Goal: Task Accomplishment & Management: Use online tool/utility

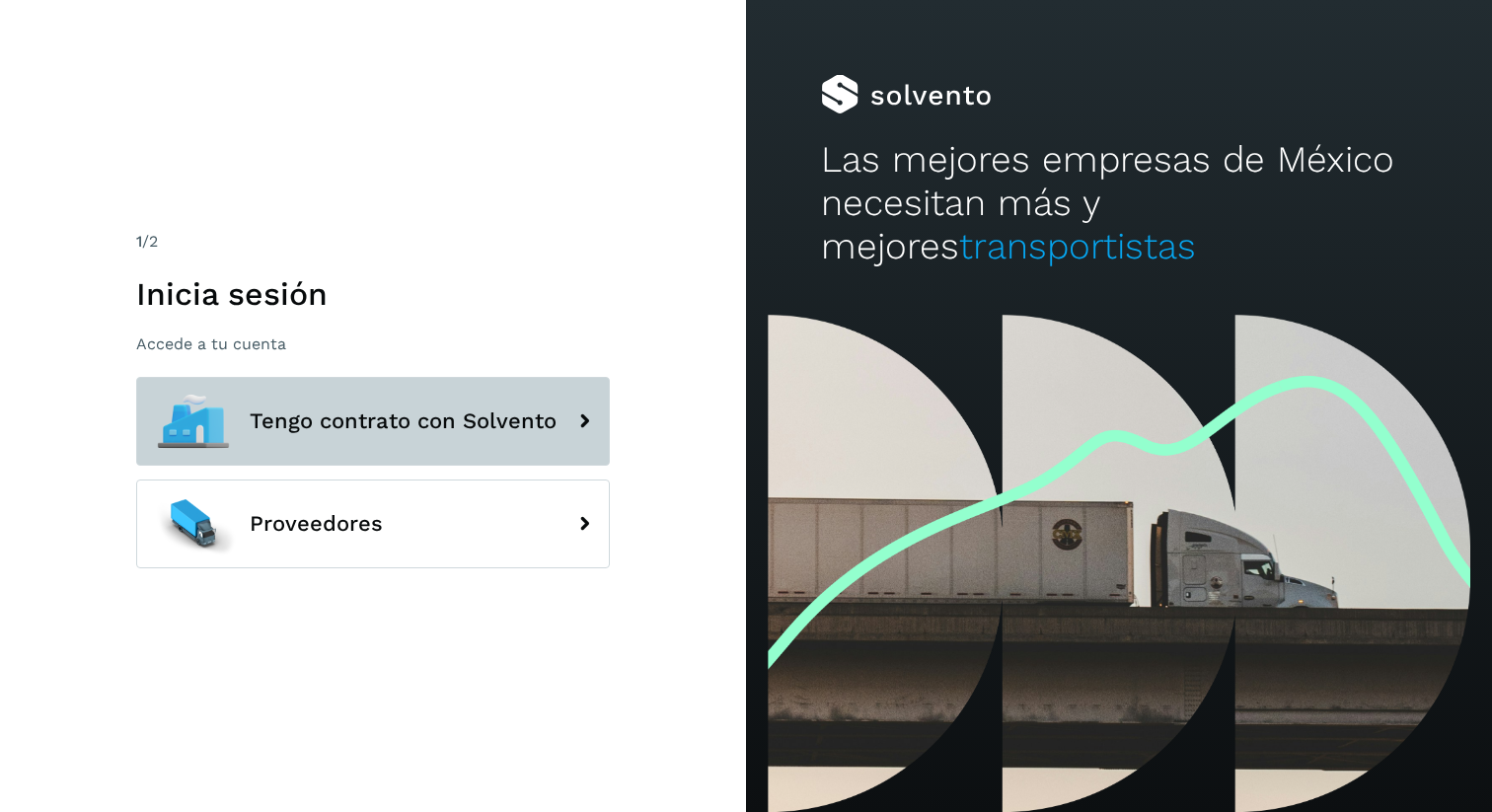
click at [413, 457] on button "Tengo contrato con Solvento" at bounding box center [373, 420] width 474 height 89
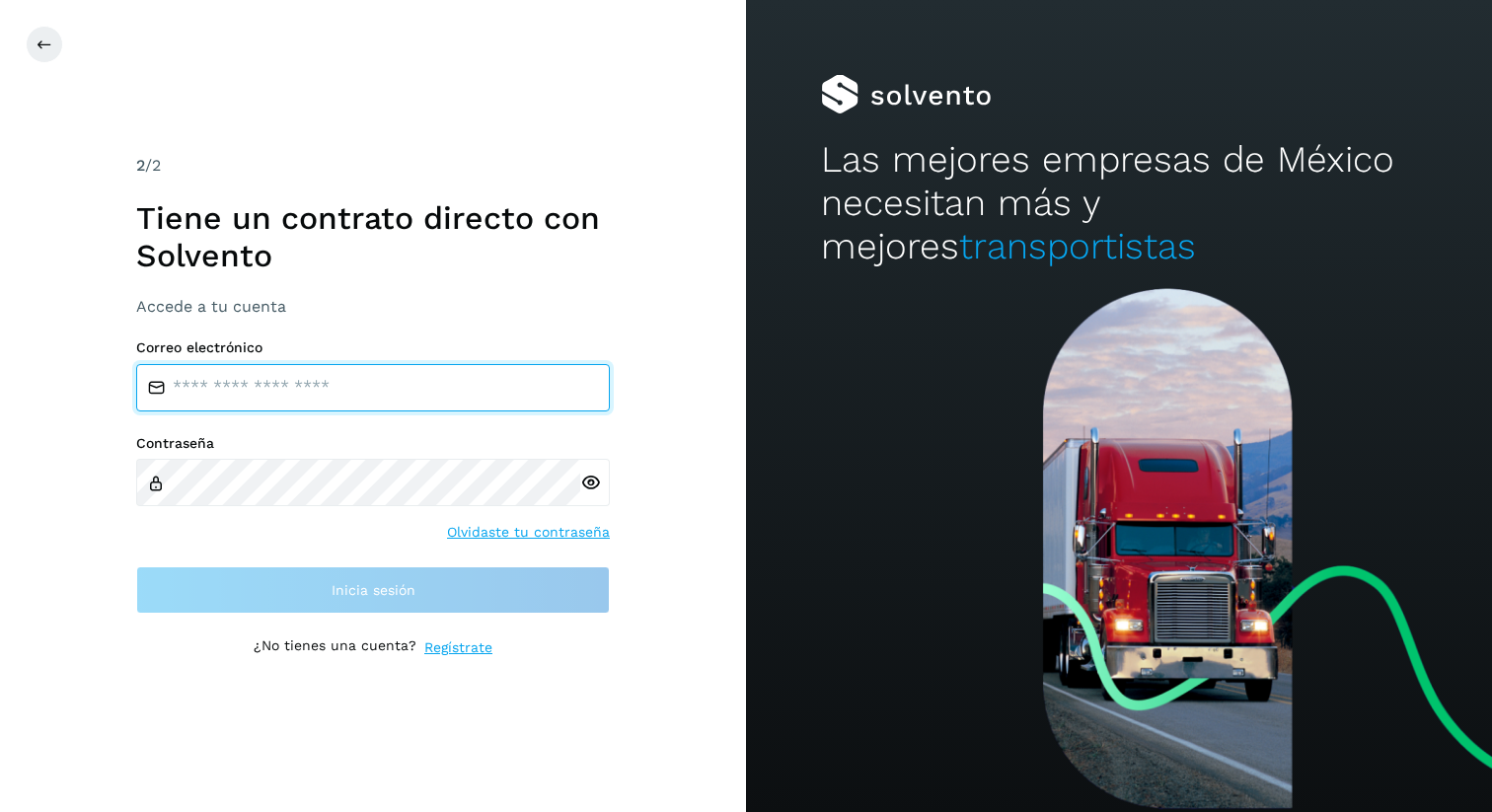
click at [382, 389] on input "email" at bounding box center [373, 387] width 474 height 47
type input "**********"
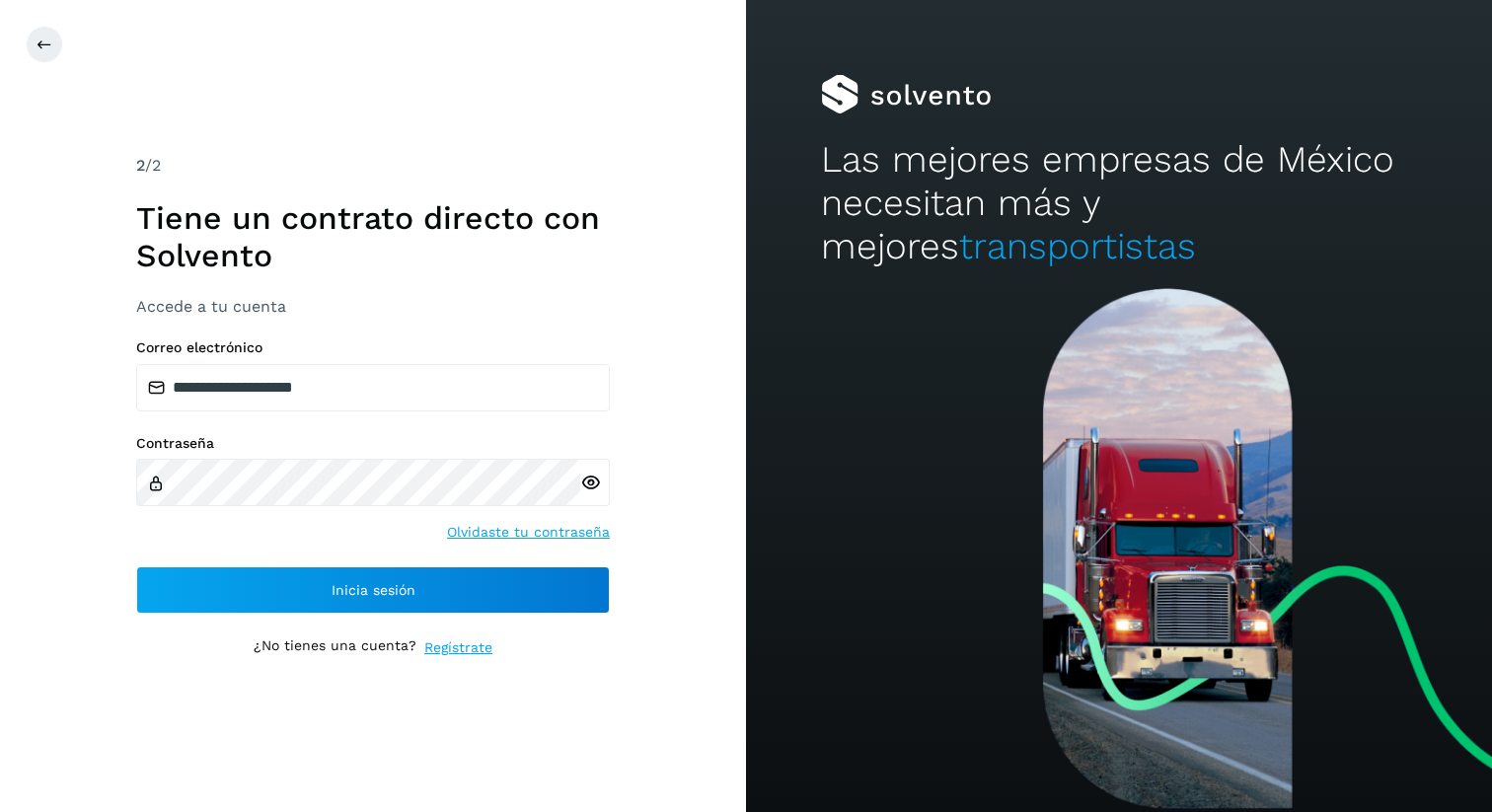
click at [581, 477] on icon at bounding box center [591, 482] width 21 height 21
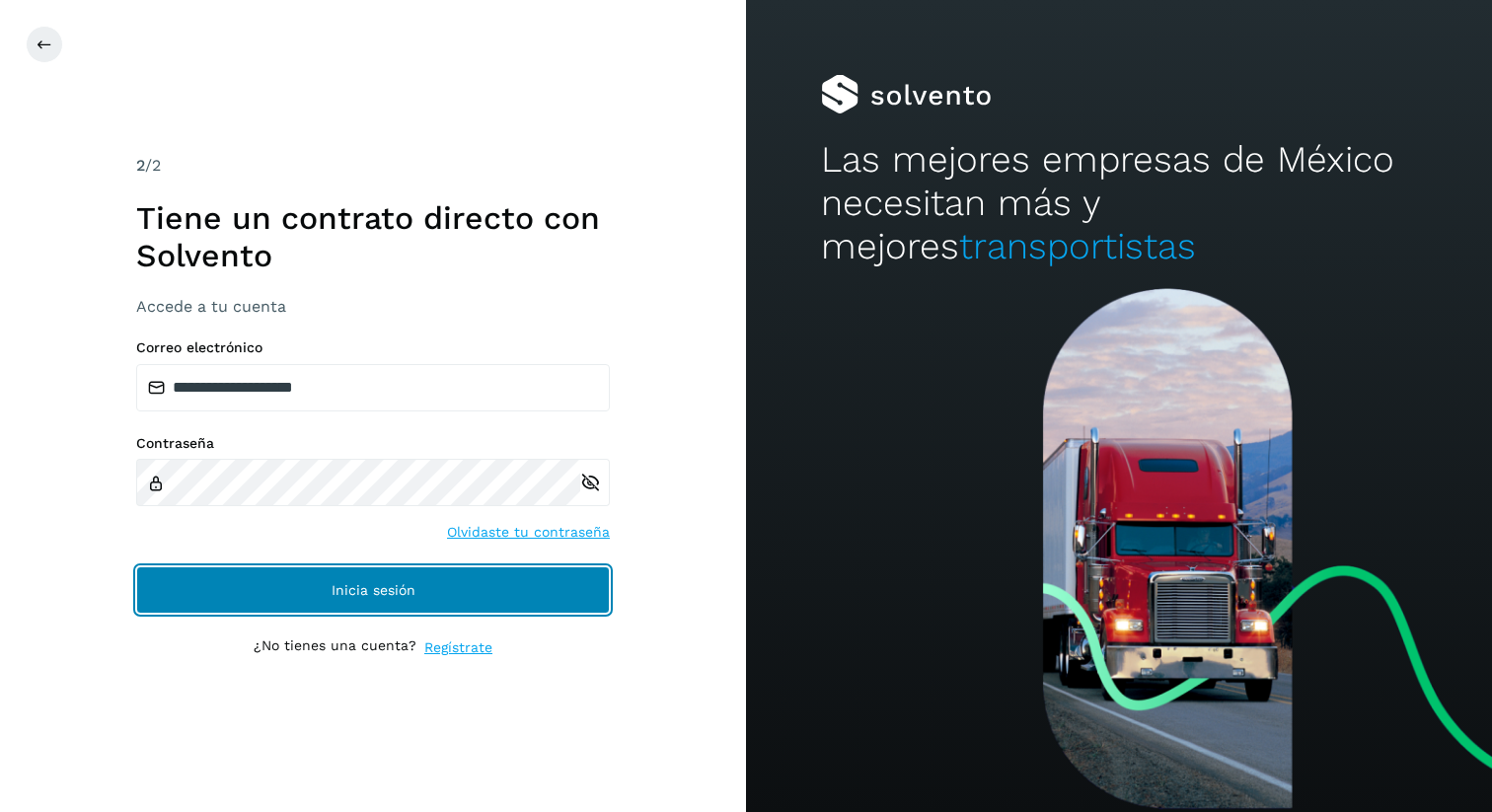
click at [302, 574] on button "Inicia sesión" at bounding box center [373, 589] width 474 height 47
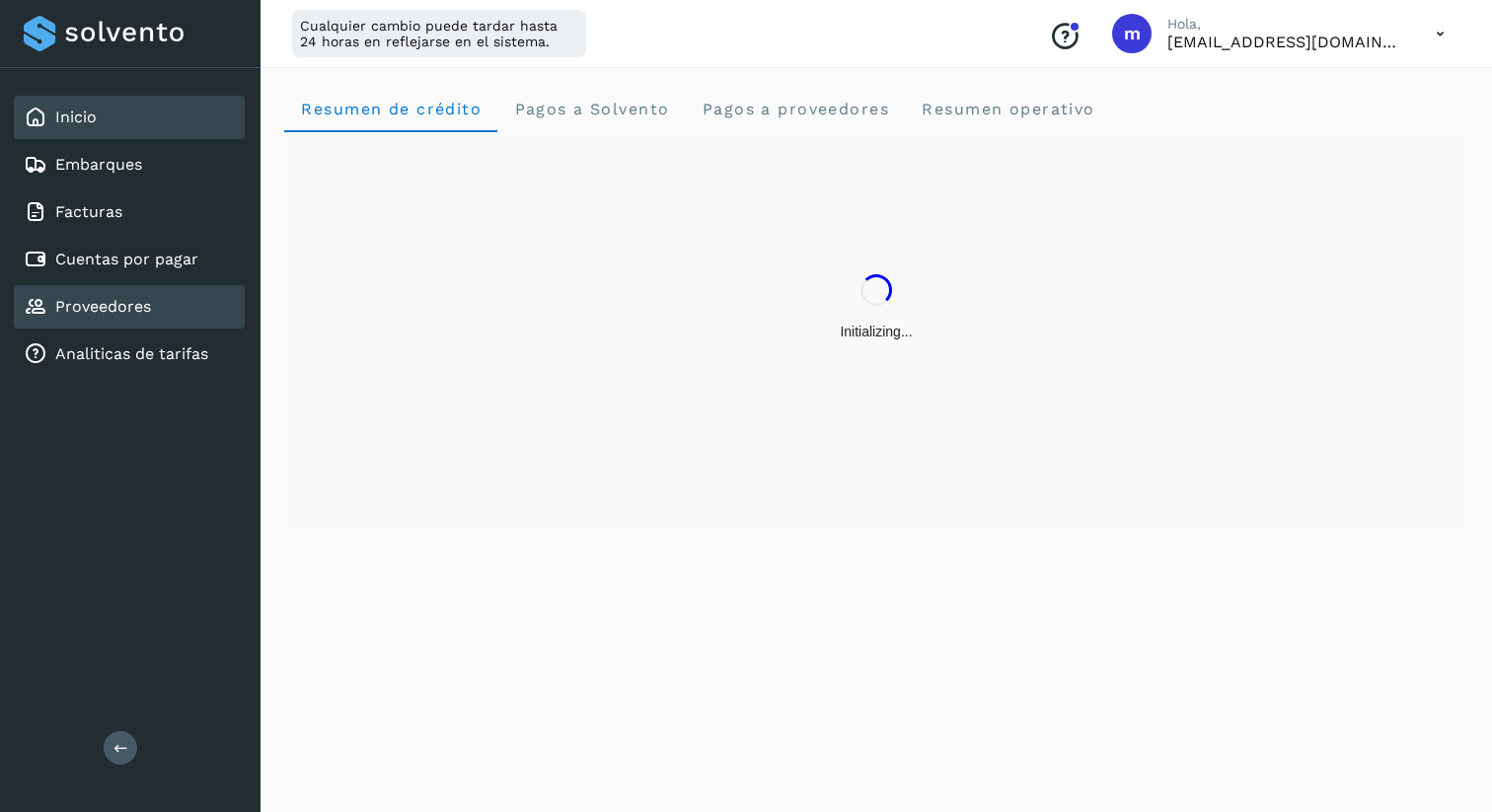
click at [123, 318] on div "Proveedores" at bounding box center [87, 307] width 127 height 24
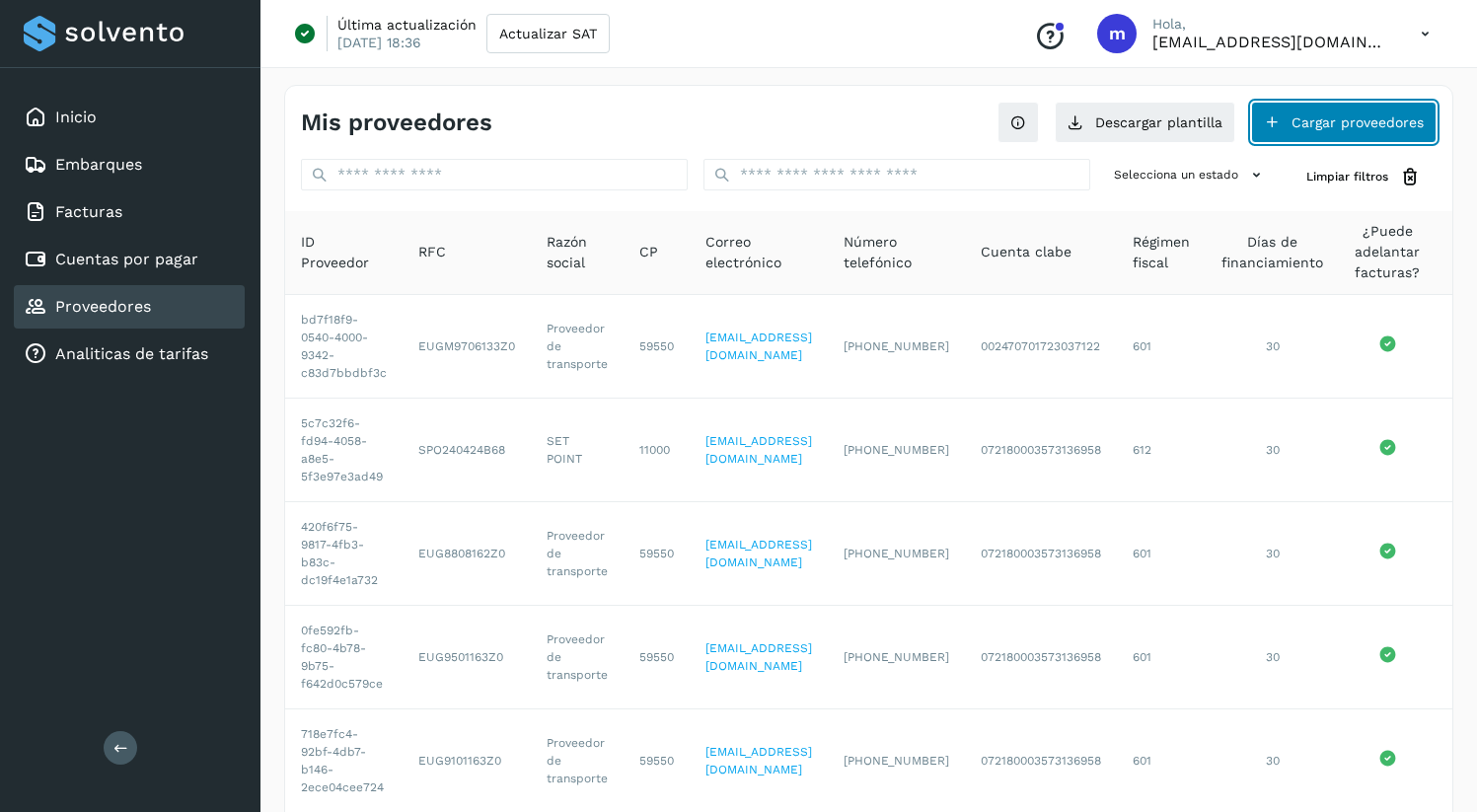
click at [1325, 126] on button "Cargar proveedores" at bounding box center [1344, 122] width 186 height 41
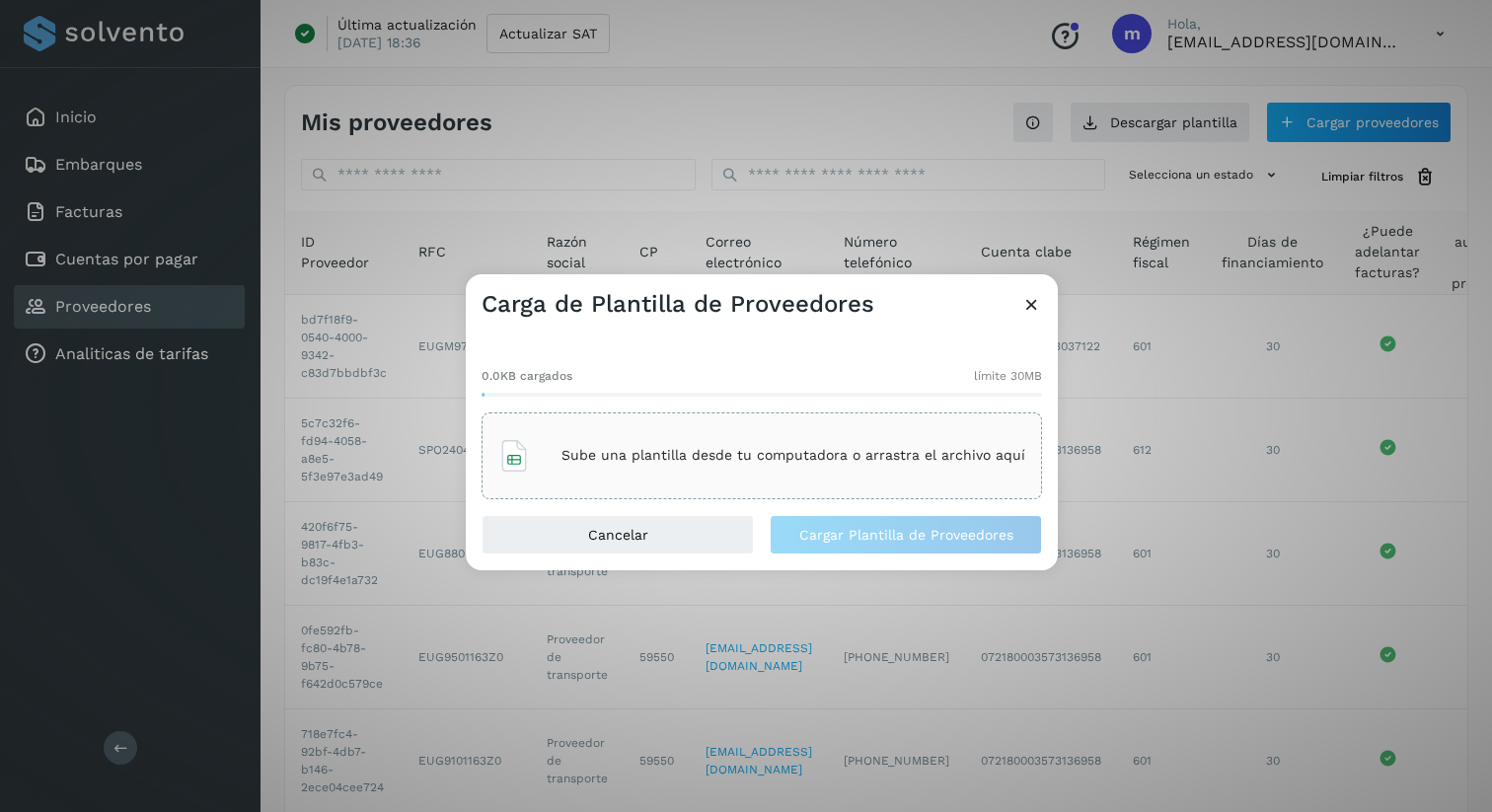
click at [670, 485] on div "Sube una plantilla desde tu computadora o arrastra el archivo aquí" at bounding box center [761, 455] width 561 height 87
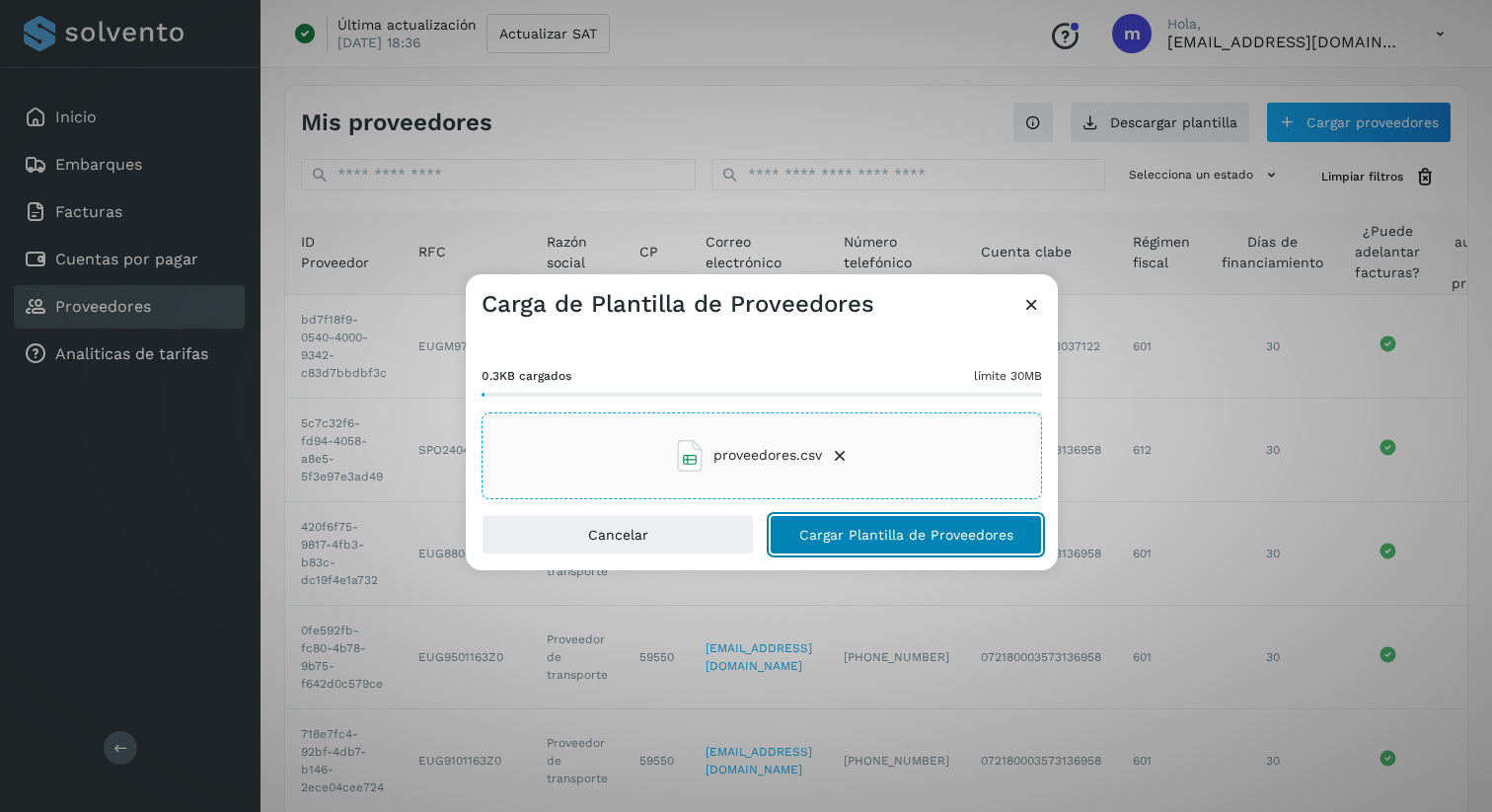
click at [905, 544] on button "Cargar Plantilla de Proveedores" at bounding box center [905, 533] width 272 height 39
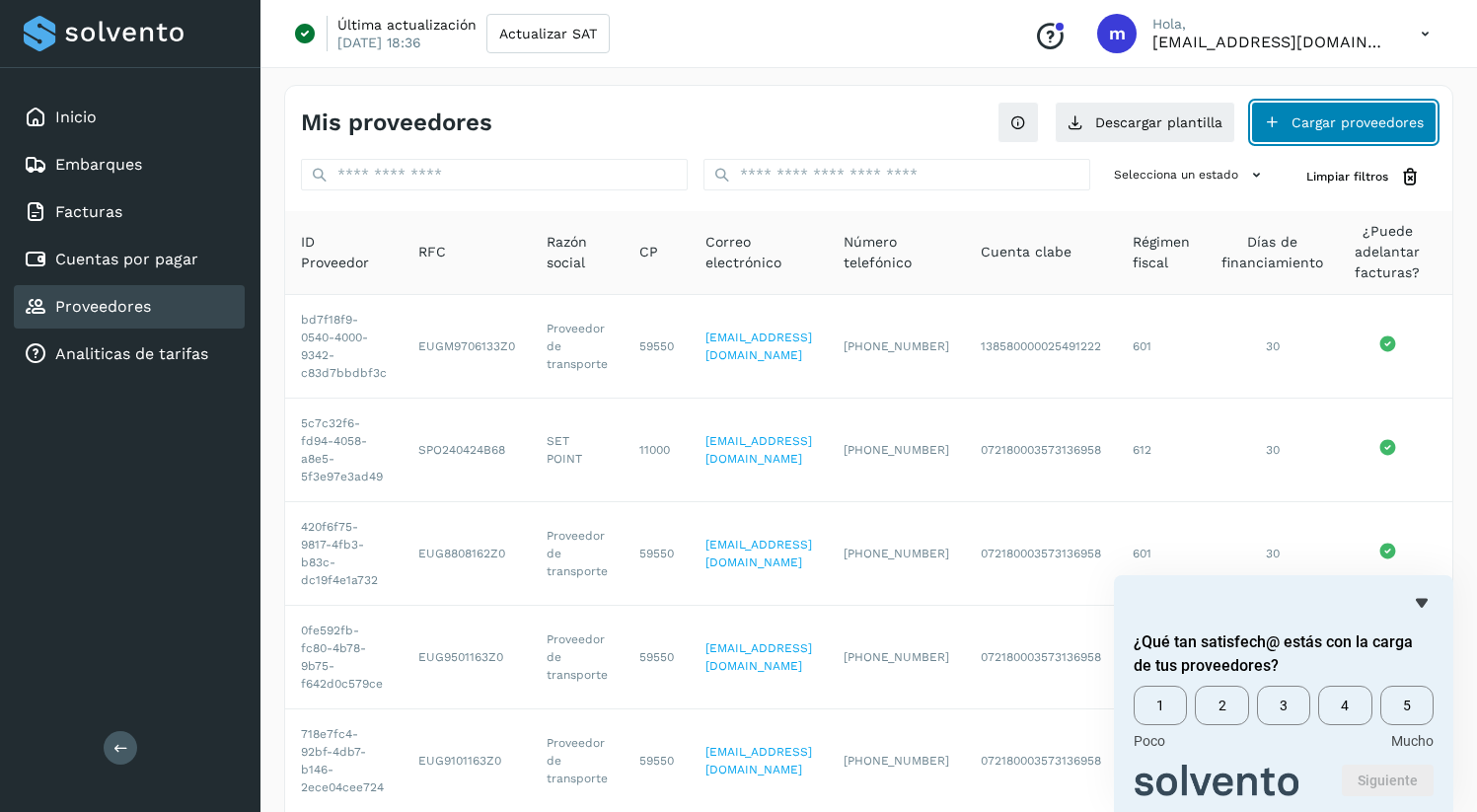
click at [1378, 115] on button "Cargar proveedores" at bounding box center [1344, 122] width 186 height 41
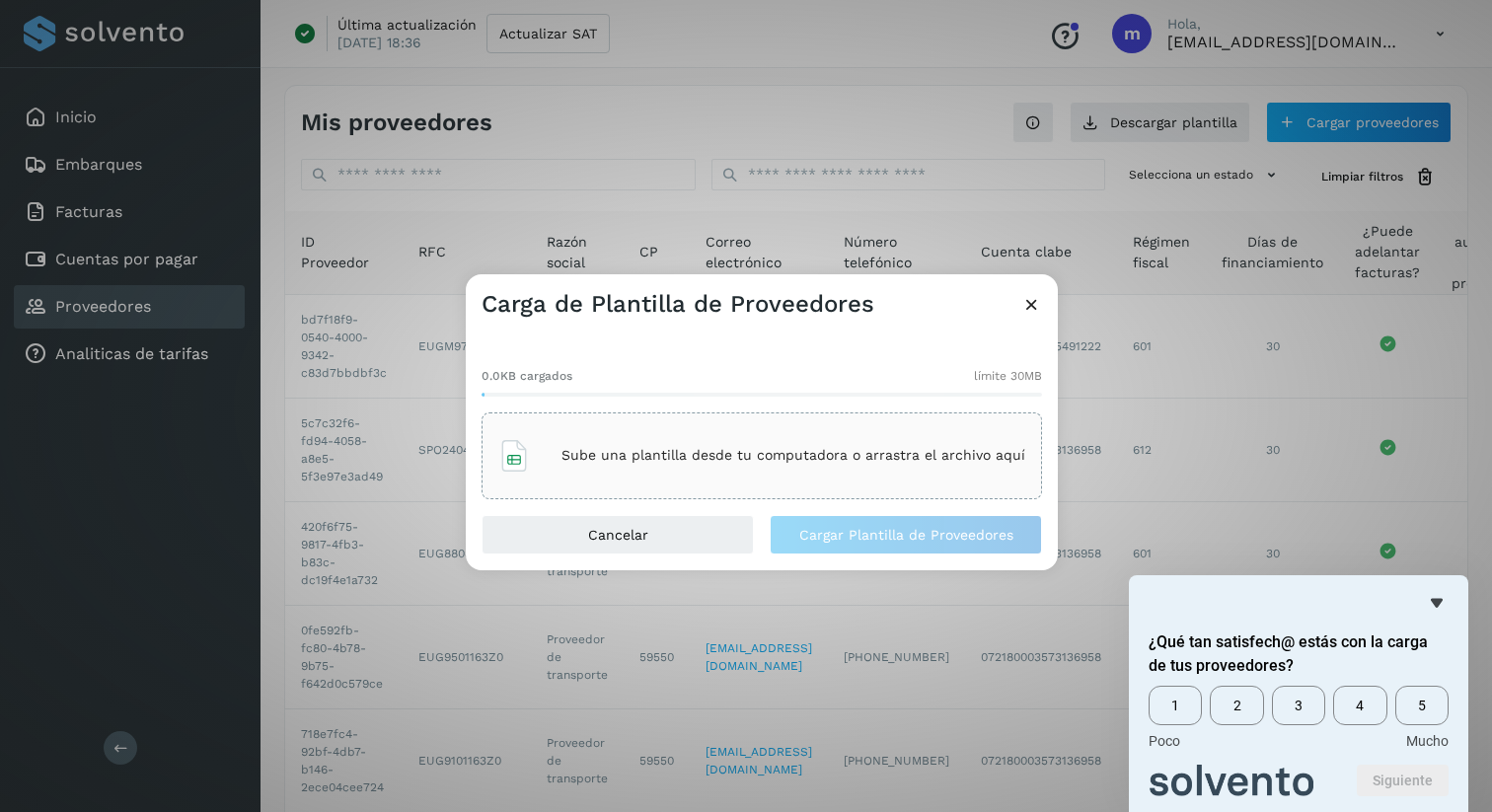
click at [686, 446] on p "Sube una plantilla desde tu computadora o arrastra el archivo aquí" at bounding box center [793, 454] width 464 height 17
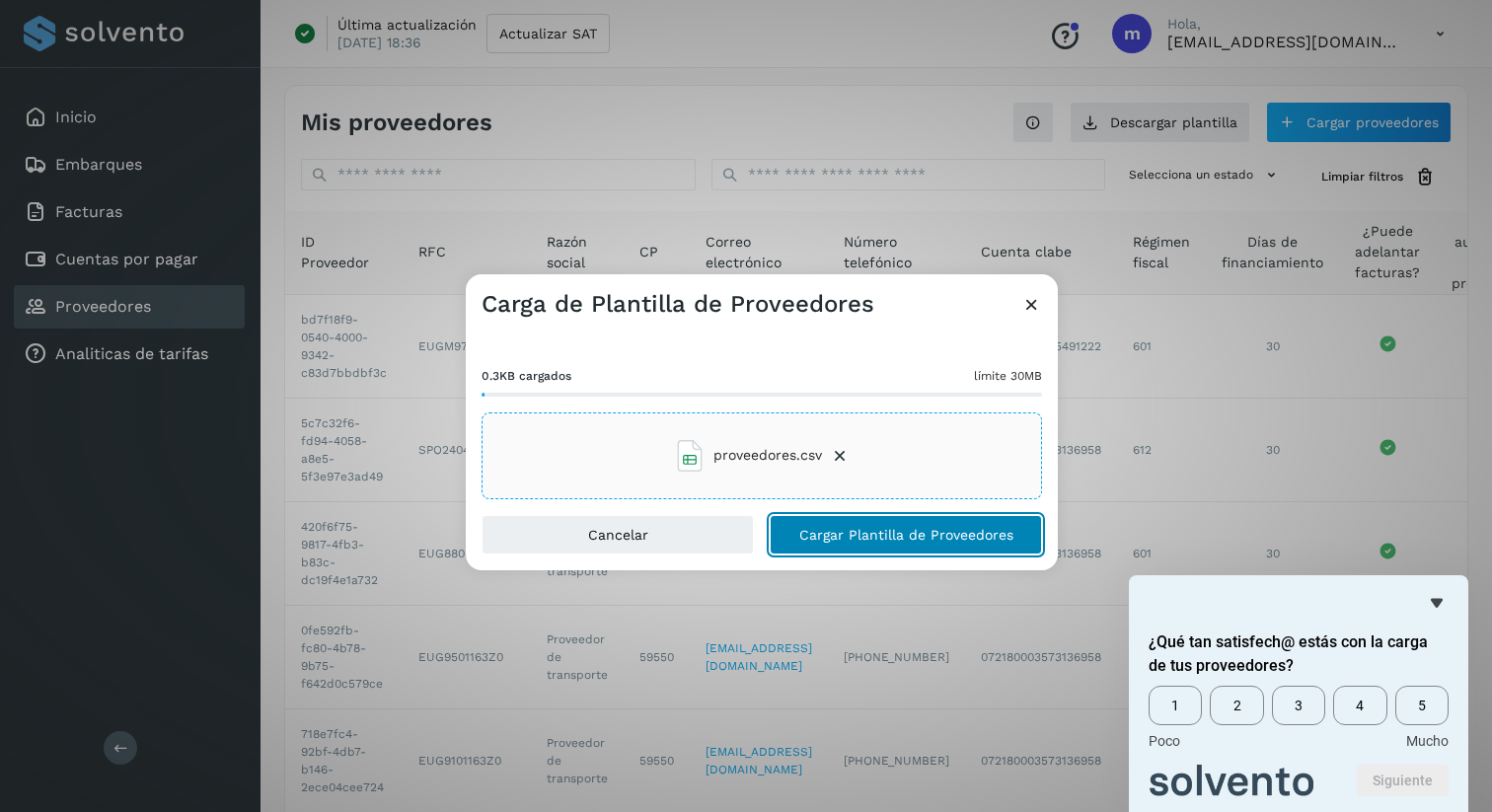
click at [951, 538] on span "Cargar Plantilla de Proveedores" at bounding box center [906, 534] width 214 height 14
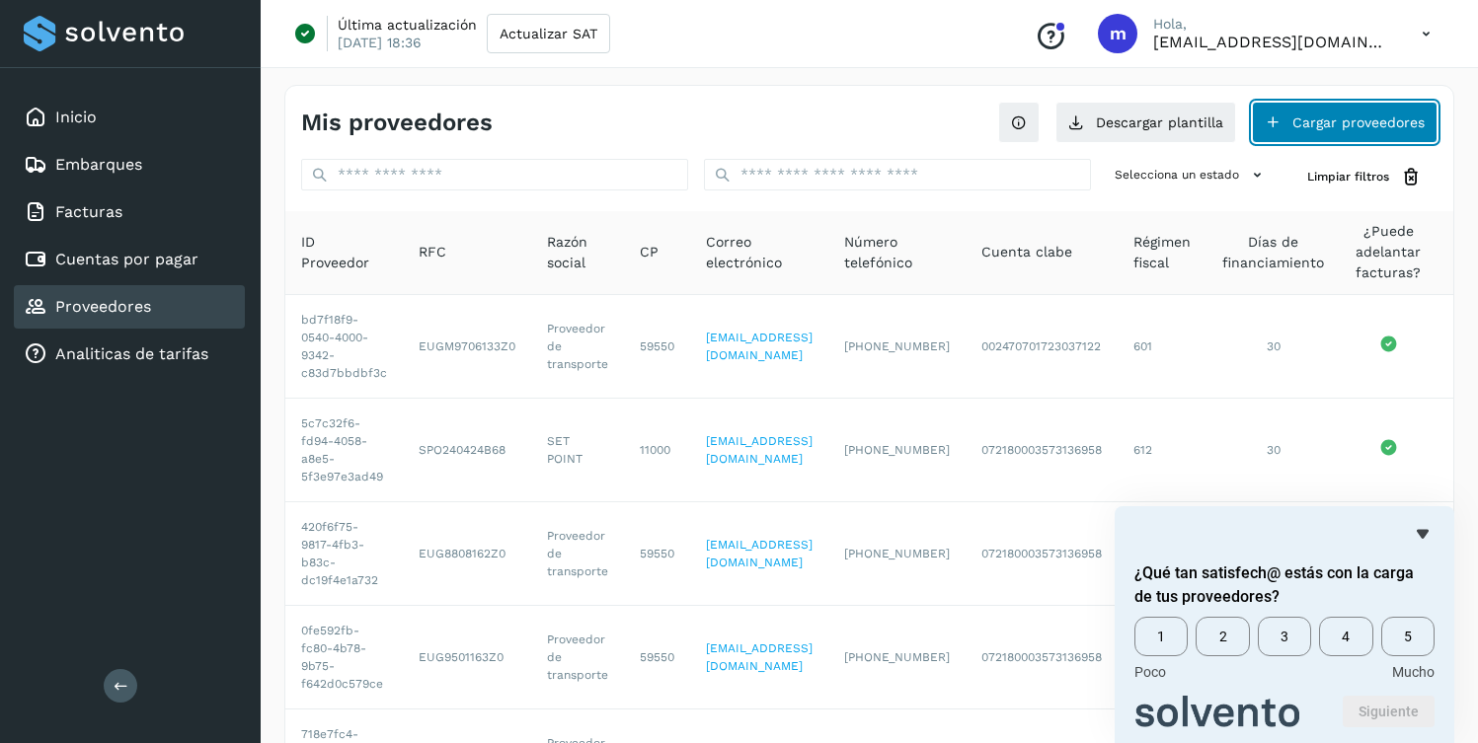
click at [1329, 126] on button "Cargar proveedores" at bounding box center [1345, 122] width 186 height 41
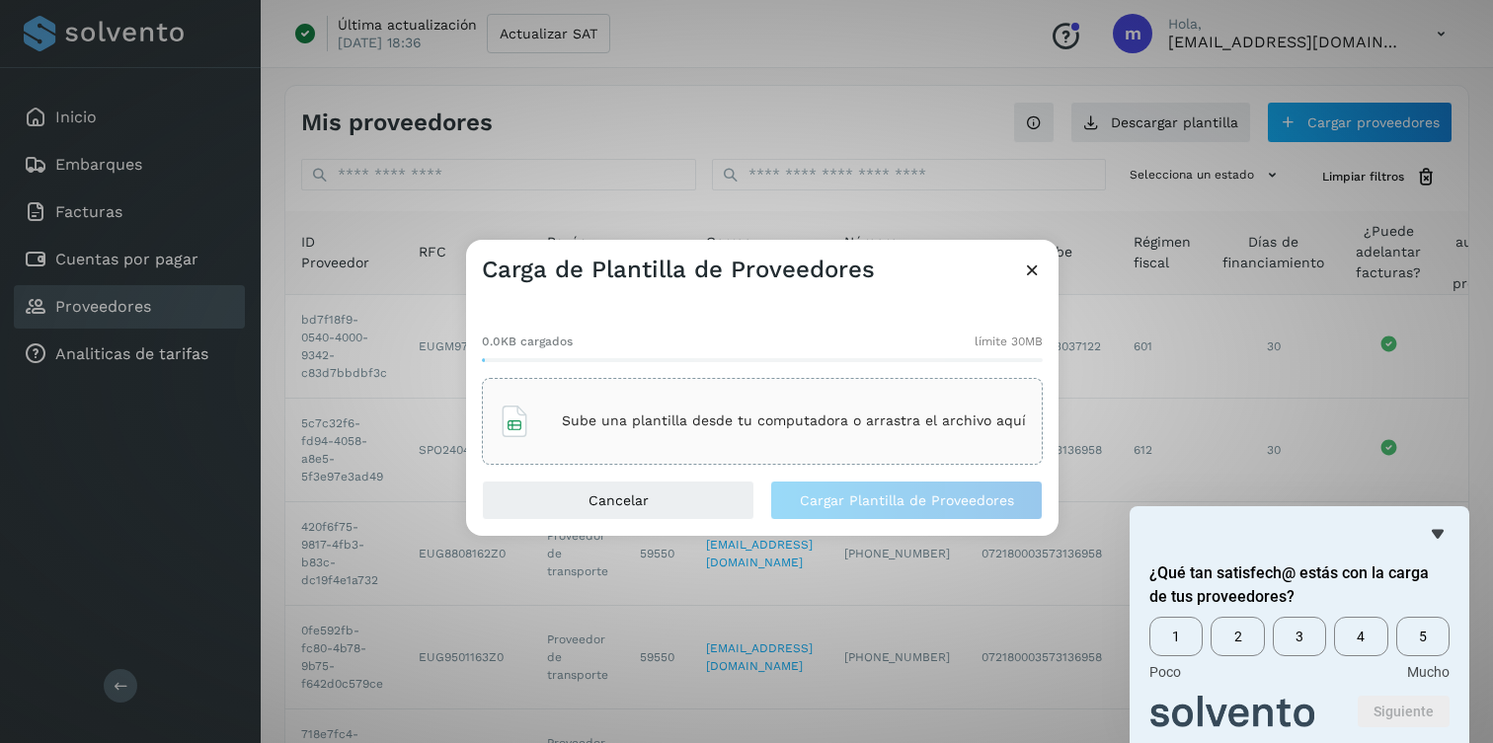
click at [636, 424] on p "Sube una plantilla desde tu computadora o arrastra el archivo aquí" at bounding box center [794, 421] width 464 height 17
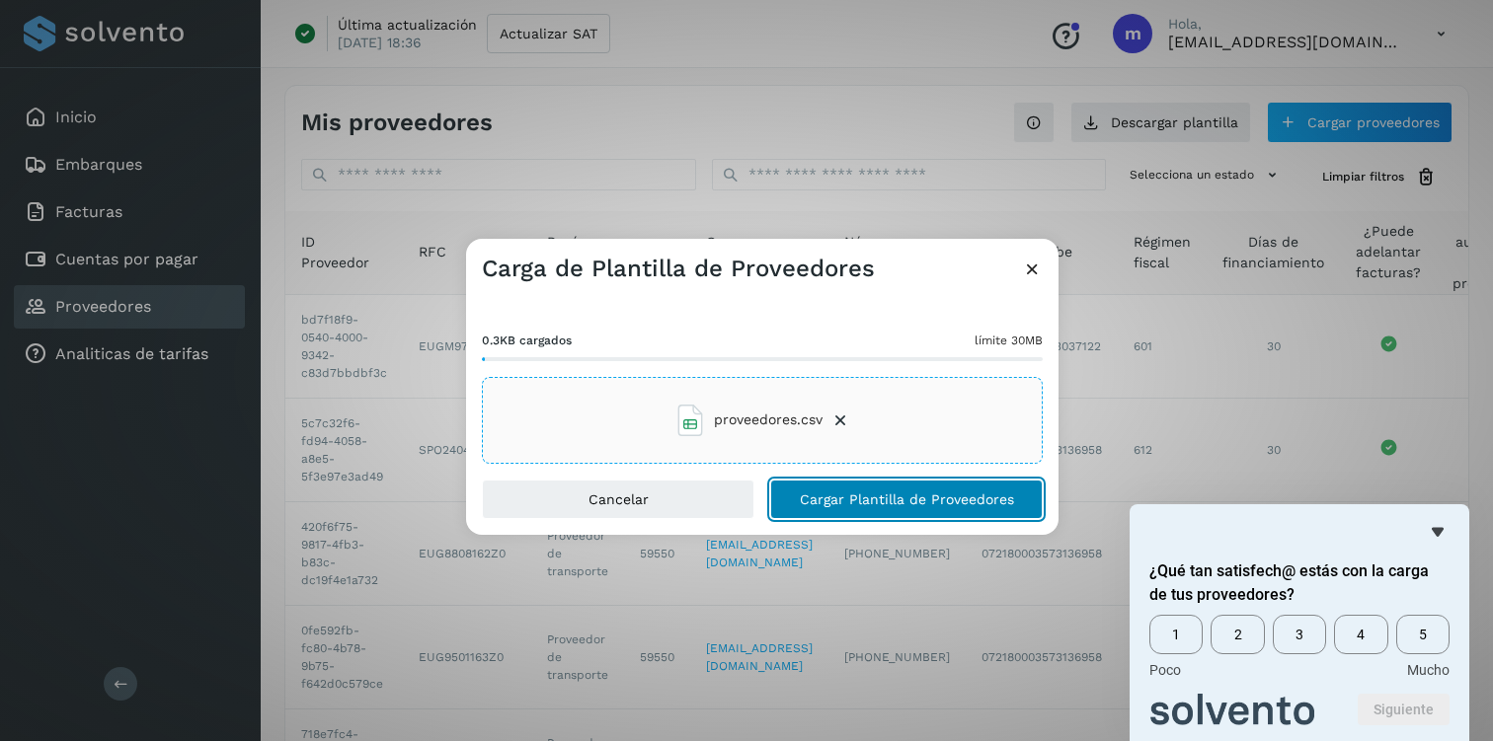
click at [891, 493] on span "Cargar Plantilla de Proveedores" at bounding box center [907, 500] width 214 height 14
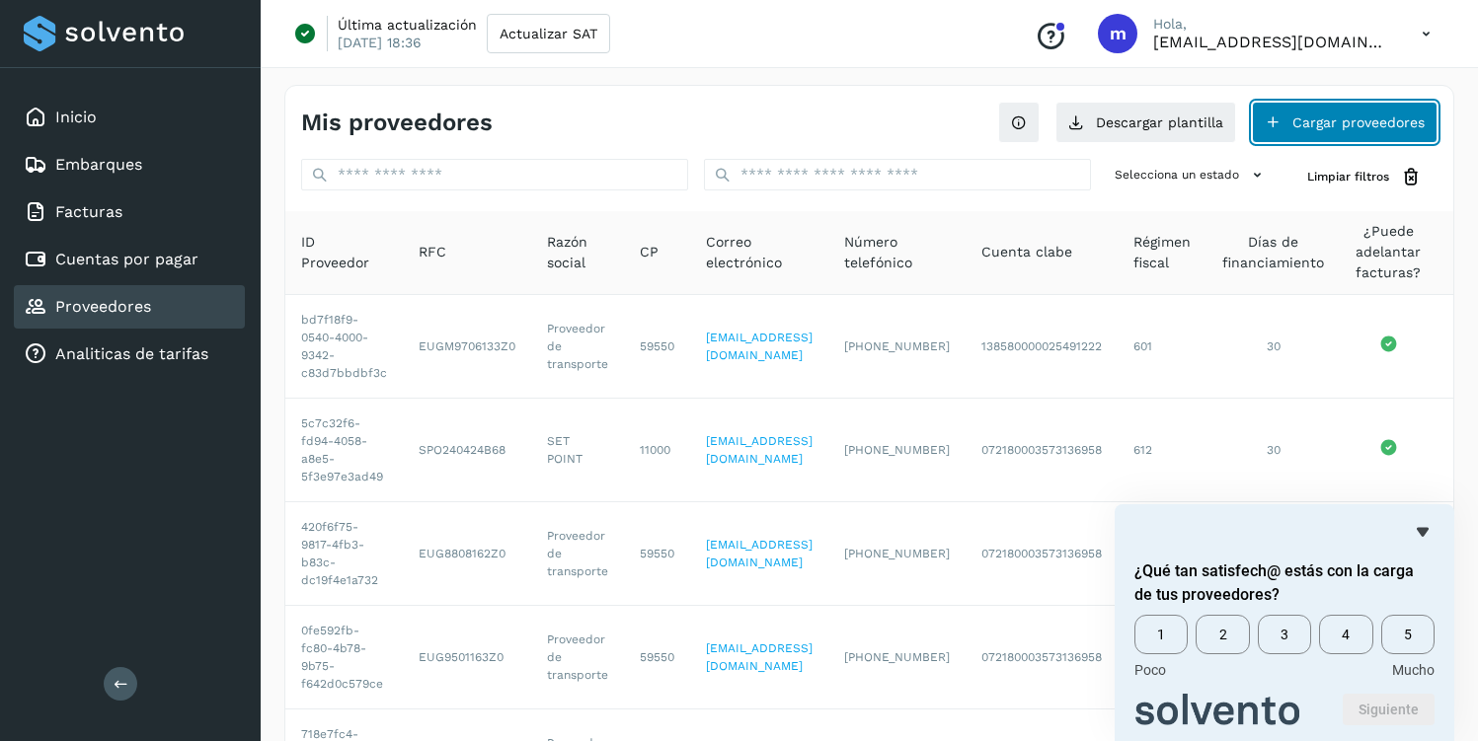
click at [1369, 113] on button "Cargar proveedores" at bounding box center [1345, 122] width 186 height 41
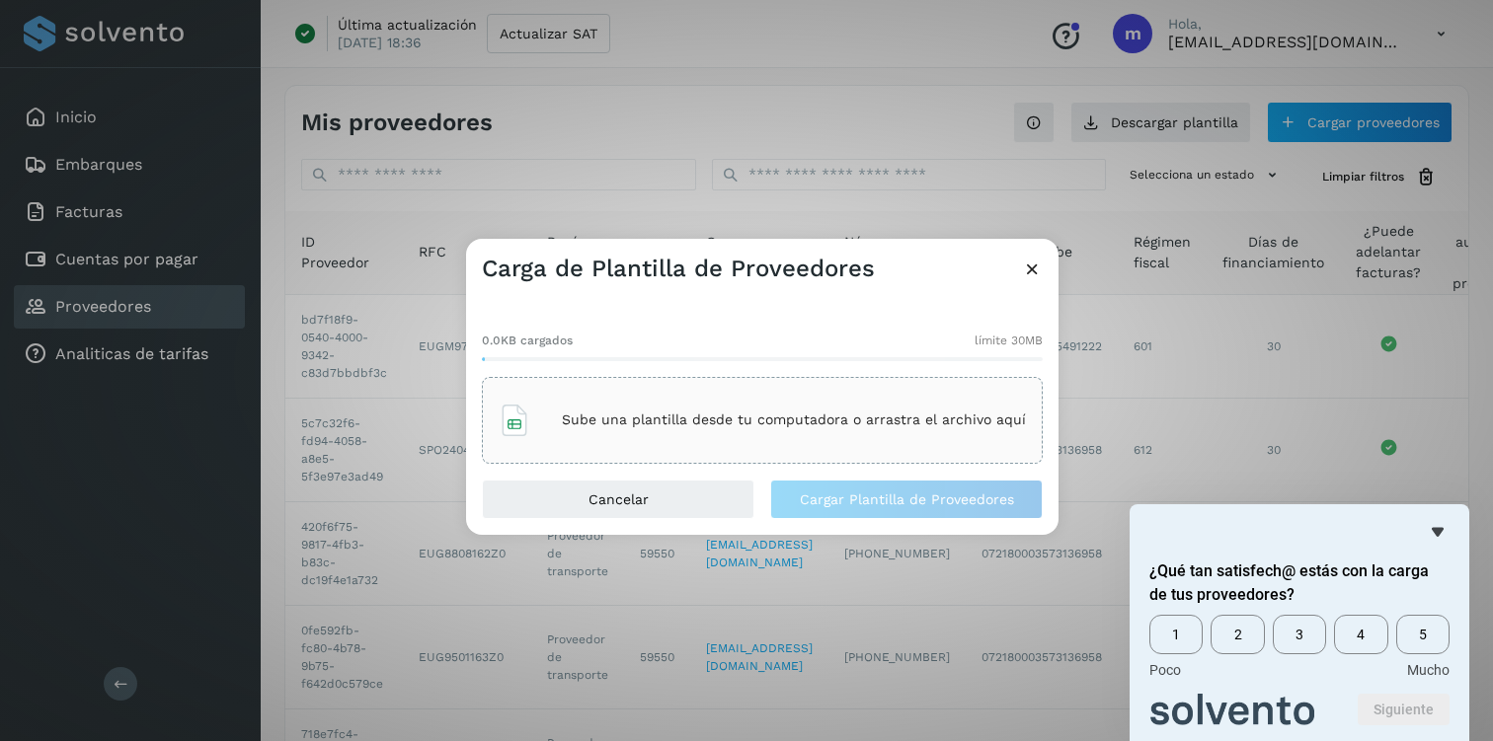
click at [642, 435] on div "Sube una plantilla desde tu computadora o arrastra el archivo aquí" at bounding box center [762, 420] width 527 height 53
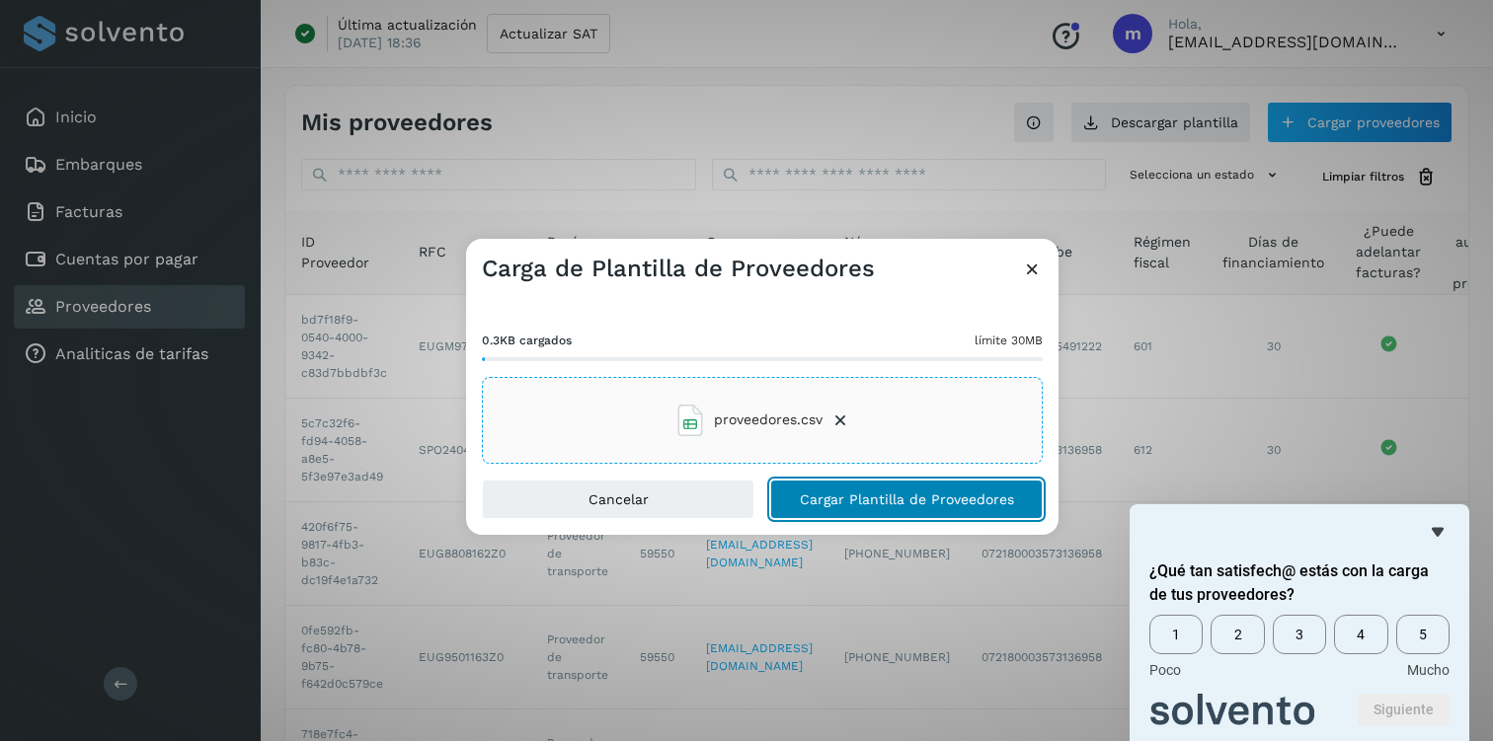
click at [859, 503] on span "Cargar Plantilla de Proveedores" at bounding box center [907, 500] width 214 height 14
